Goal: Complete application form

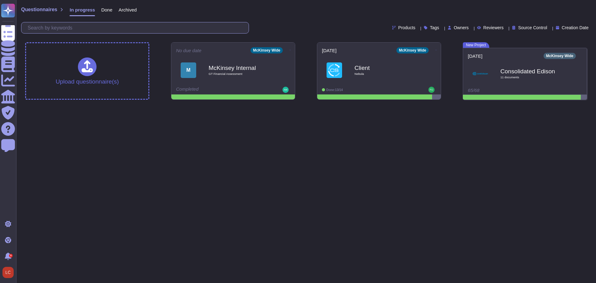
click at [82, 26] on input "text" at bounding box center [137, 27] width 224 height 11
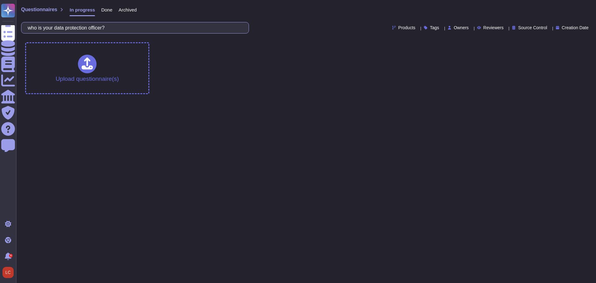
type input "who is your data protection officer?"
click at [159, 28] on input "who is your data protection officer?" at bounding box center [134, 27] width 218 height 11
drag, startPoint x: 129, startPoint y: 29, endPoint x: 21, endPoint y: 35, distance: 108.8
click at [21, 35] on div "Questionnaires In progress Done Archived who is your data protection officer? P…" at bounding box center [306, 18] width 580 height 37
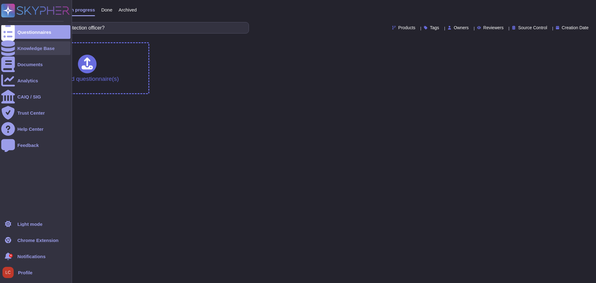
click at [5, 47] on icon at bounding box center [8, 48] width 14 height 16
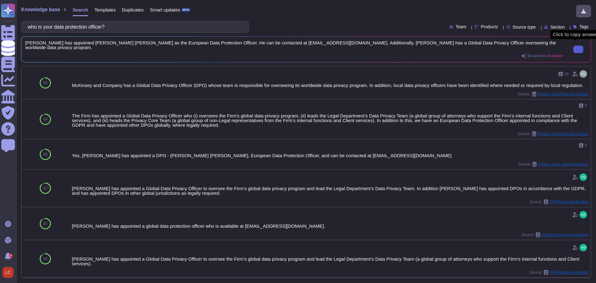
click at [60, 26] on input "who is your data protection officer?" at bounding box center [134, 26] width 218 height 11
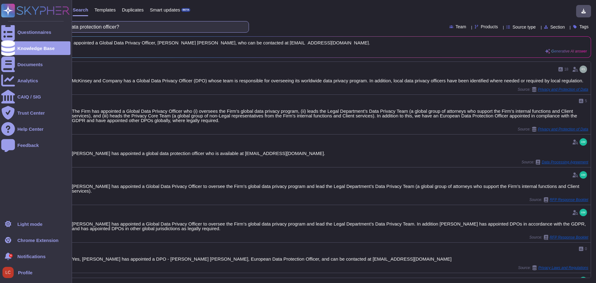
drag, startPoint x: 152, startPoint y: 28, endPoint x: 8, endPoint y: 21, distance: 144.5
click at [8, 21] on div "Questionnaires Knowledge Base Documents Analytics CAIQ / SIG Trust Center Help …" at bounding box center [298, 141] width 596 height 283
paste input "Has the person responsible for the compliance of personal data processing with …"
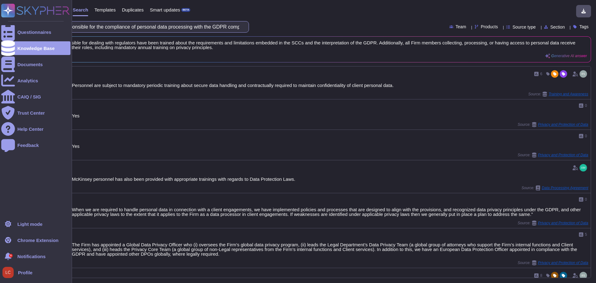
drag, startPoint x: 141, startPoint y: 27, endPoint x: 0, endPoint y: 23, distance: 140.7
click at [0, 23] on div "Questionnaires Knowledge Base Documents Analytics CAIQ / SIG Trust Center Help …" at bounding box center [298, 141] width 596 height 283
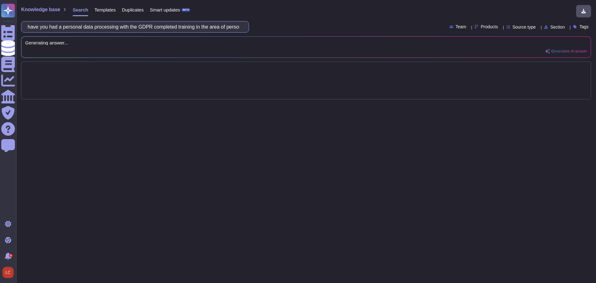
scroll to position [0, 124]
drag, startPoint x: 100, startPoint y: 27, endPoint x: 318, endPoint y: 26, distance: 218.2
click at [318, 26] on div "have you had a personal data processing with the GDPR completed training in the…" at bounding box center [306, 26] width 570 height 11
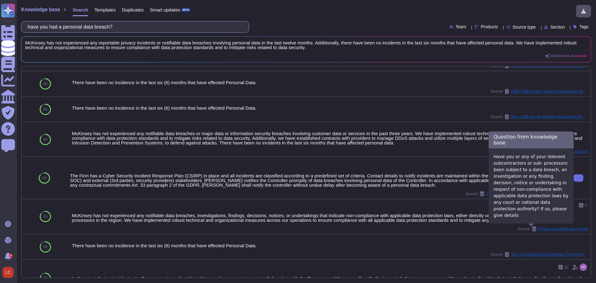
scroll to position [0, 0]
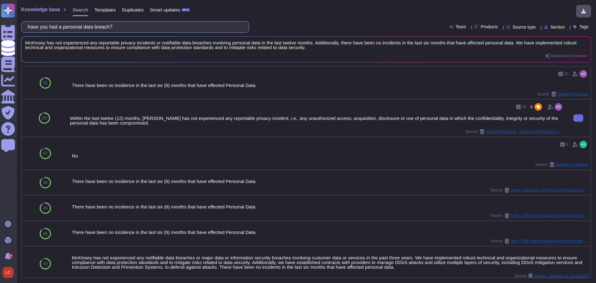
paste input "Has the processor implemented the instructions on how to proceed in the event of"
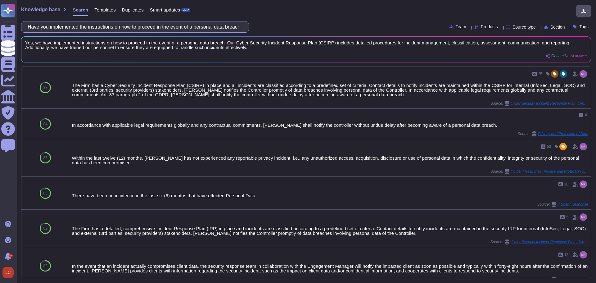
click at [121, 25] on input "Have you implemented the instructions on how to proceed in the event of a perso…" at bounding box center [134, 26] width 218 height 11
paste input "s the processor applied technical and organisational measures to ensure the pro…"
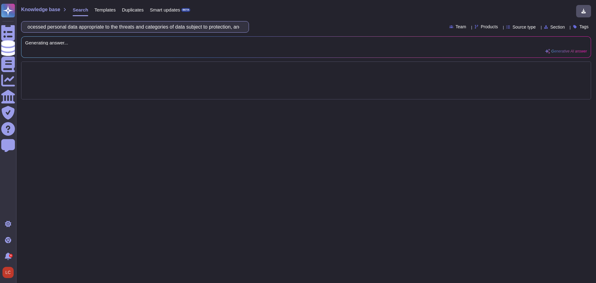
scroll to position [0, 217]
click at [74, 27] on input "Has McKinsey applied technical and organisational measures to ensure the protec…" at bounding box center [134, 26] width 218 height 11
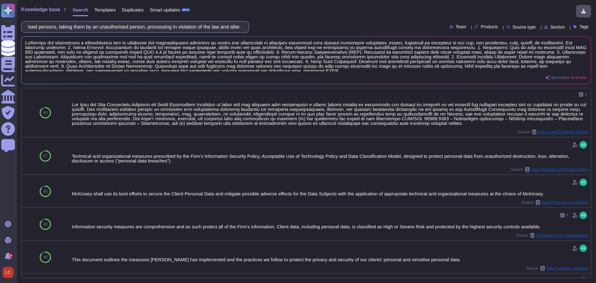
scroll to position [0, 498]
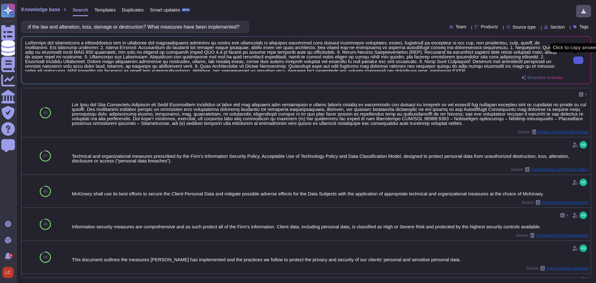
type input "Has McKinsey applied technical and organisational measures to ensure the protec…"
click at [73, 27] on input "Has McKinsey applied technical and organisational measures to ensure the protec…" at bounding box center [134, 26] width 218 height 11
paste input "Do the law require the processor to appoint a Data Protection Officer"
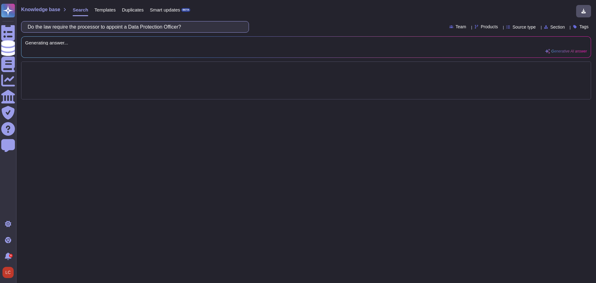
click at [40, 28] on input "Do the law require the processor to appoint a Data Protection Officer?" at bounding box center [134, 26] width 218 height 11
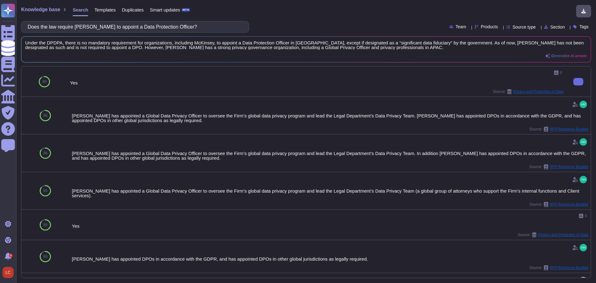
type input "Does the law require [PERSON_NAME] to appoint a Data Protection Officer?"
